Goal: Download file/media

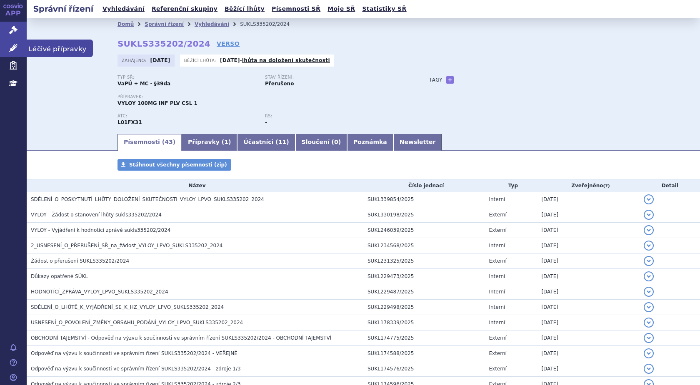
click at [14, 45] on icon at bounding box center [13, 48] width 8 height 8
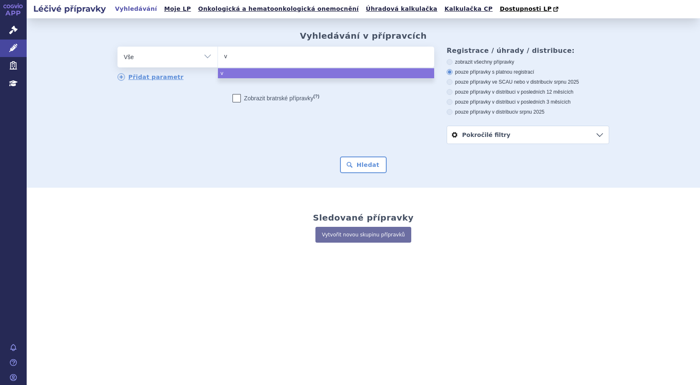
type input "vy"
type input "vyl"
type input "vyli"
type input "vyliy"
type input "vyl"
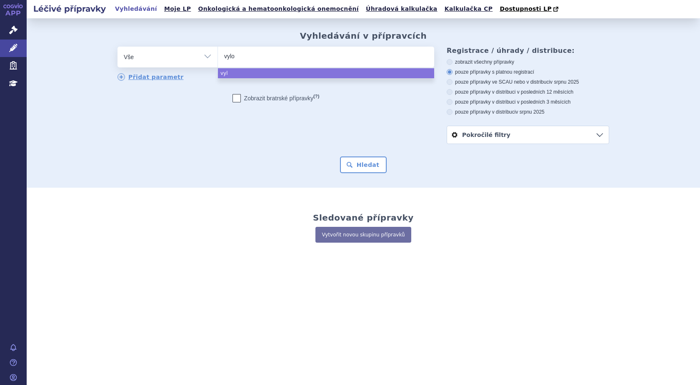
type input "vyloy"
select select "vyloy"
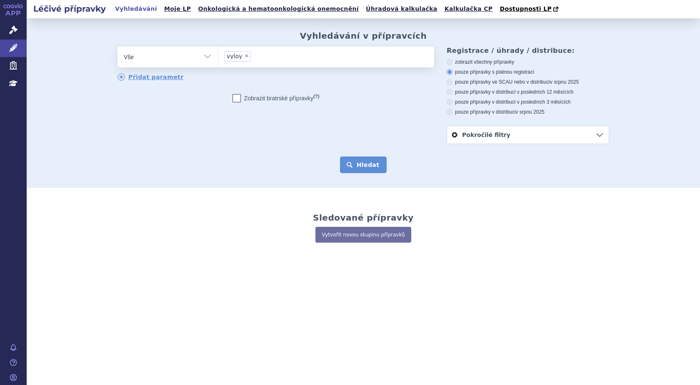
click at [363, 162] on button "Hledat" at bounding box center [363, 165] width 47 height 17
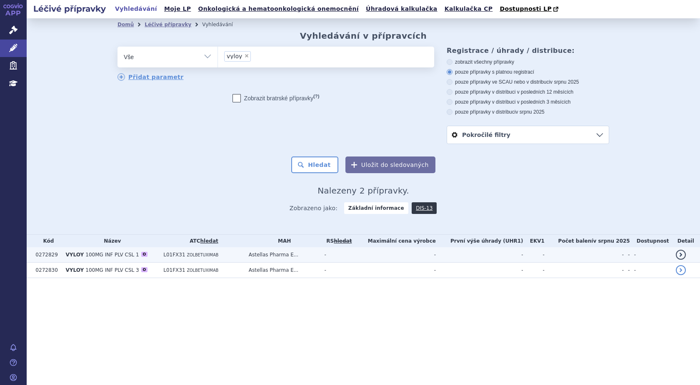
click at [80, 256] on span "VYLOY" at bounding box center [74, 255] width 18 height 6
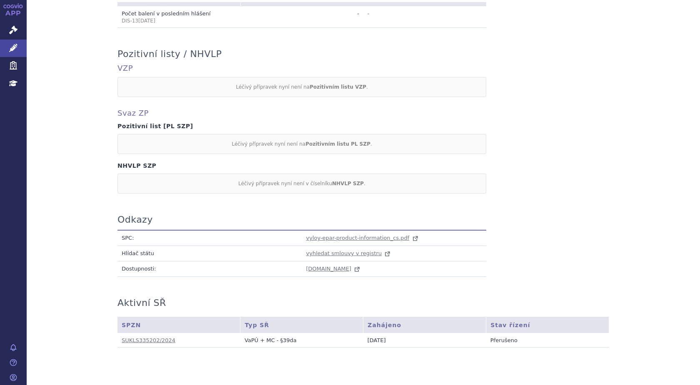
scroll to position [383, 0]
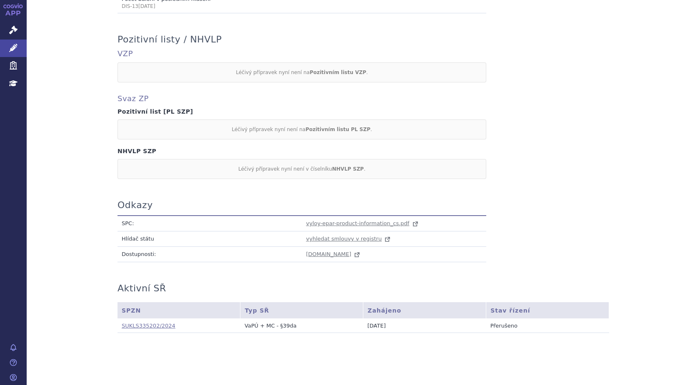
click at [147, 323] on link "SUKLS335202/2024" at bounding box center [149, 326] width 54 height 6
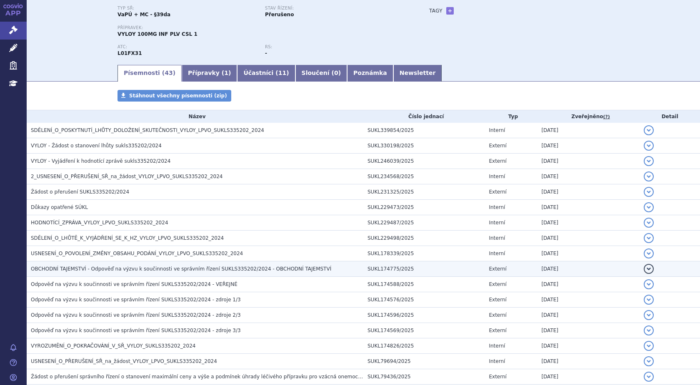
scroll to position [83, 0]
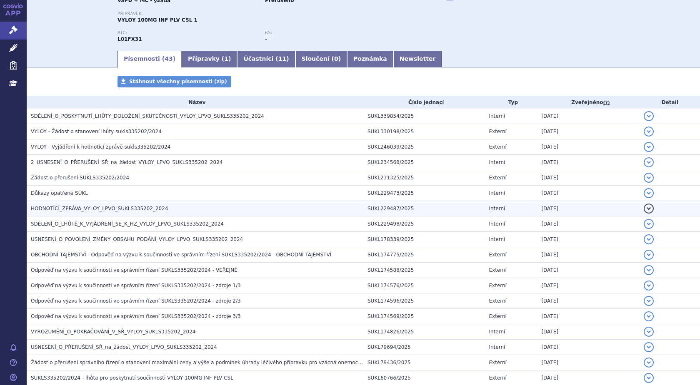
click at [88, 208] on span "HODNOTÍCÍ_ZPRÁVA_VYLOY_LPVO_SUKLS335202_2024" at bounding box center [99, 209] width 137 height 6
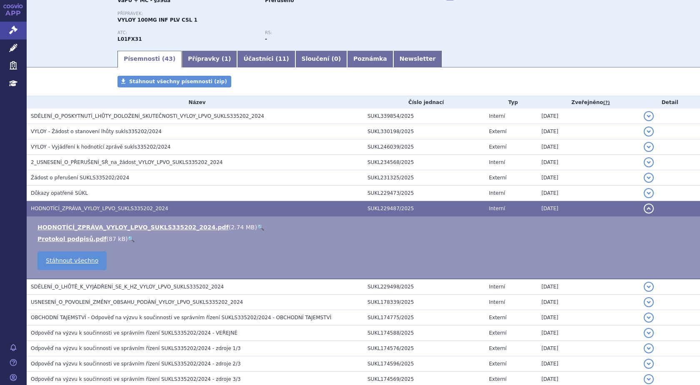
click at [257, 227] on link "🔍" at bounding box center [260, 227] width 7 height 7
click at [113, 227] on link "HODNOTÍCÍ_ZPRÁVA_VYLOY_LPVO_SUKLS335202_2024.pdf" at bounding box center [132, 227] width 191 height 7
